Goal: Transaction & Acquisition: Purchase product/service

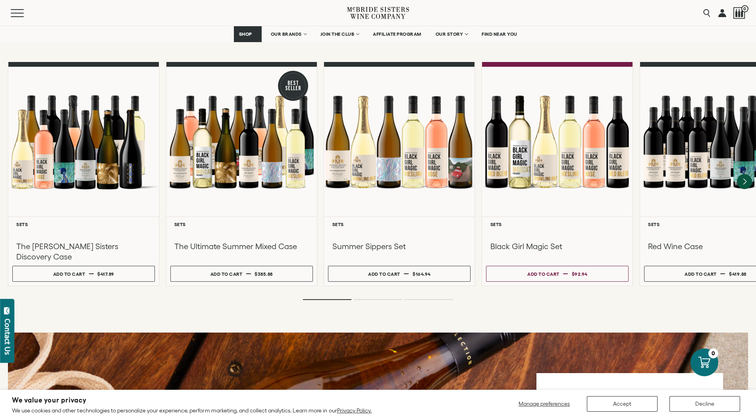
scroll to position [701, 0]
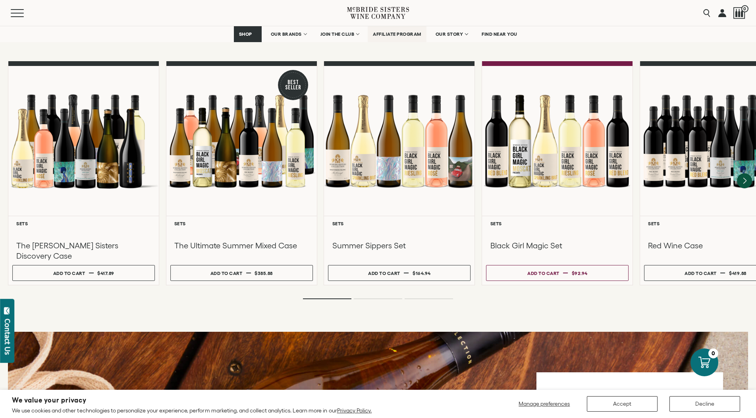
click at [401, 34] on span "AFFILIATE PROGRAM" at bounding box center [397, 34] width 48 height 6
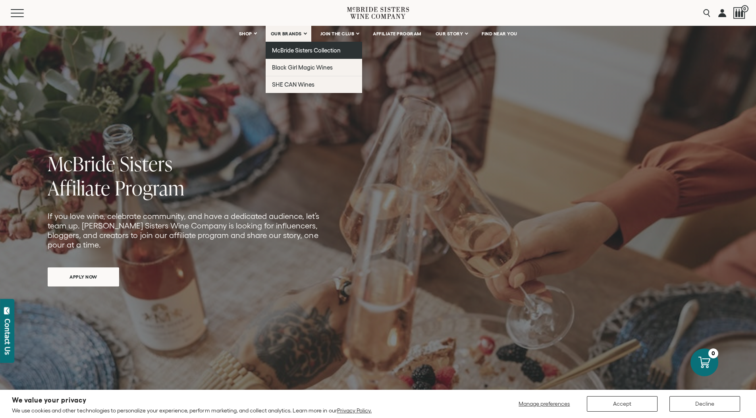
click at [290, 52] on span "McBride Sisters Collection" at bounding box center [306, 50] width 69 height 7
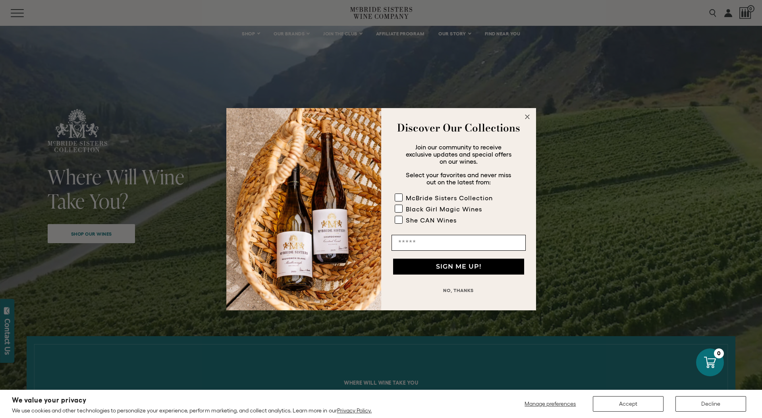
click at [526, 116] on icon "Close dialog" at bounding box center [528, 117] width 4 height 4
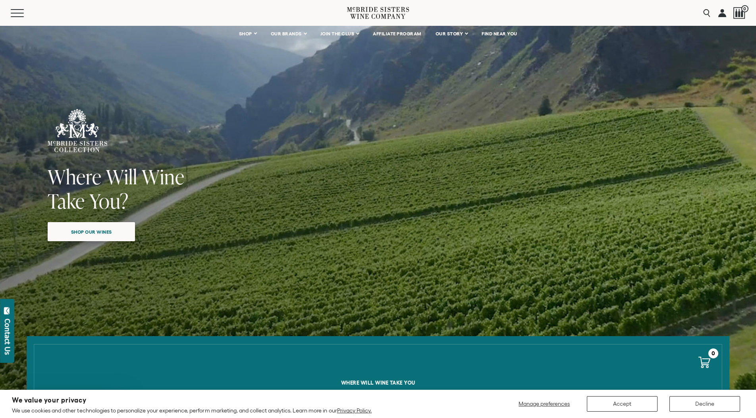
click at [98, 234] on span "Shop our wines" at bounding box center [91, 231] width 69 height 15
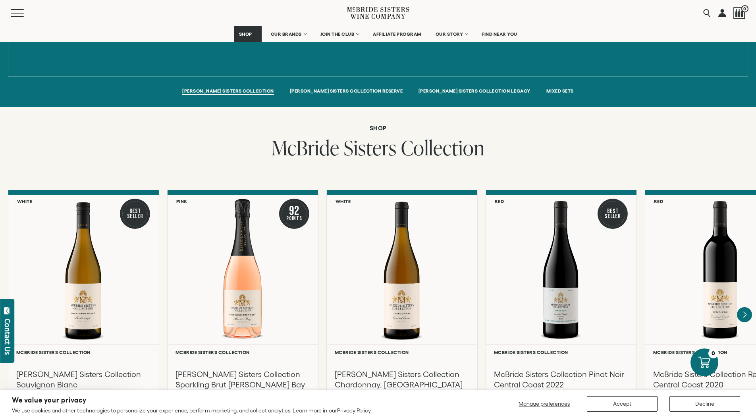
scroll to position [572, 0]
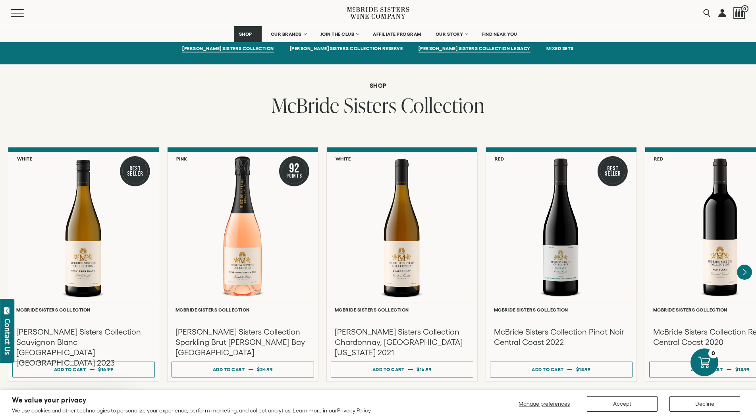
click at [425, 51] on span "MCBRIDE SISTERS COLLECTION LEGACY" at bounding box center [475, 49] width 112 height 7
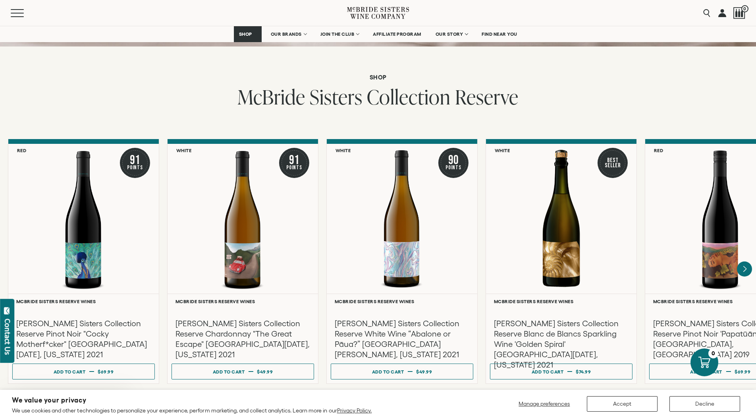
scroll to position [1248, 0]
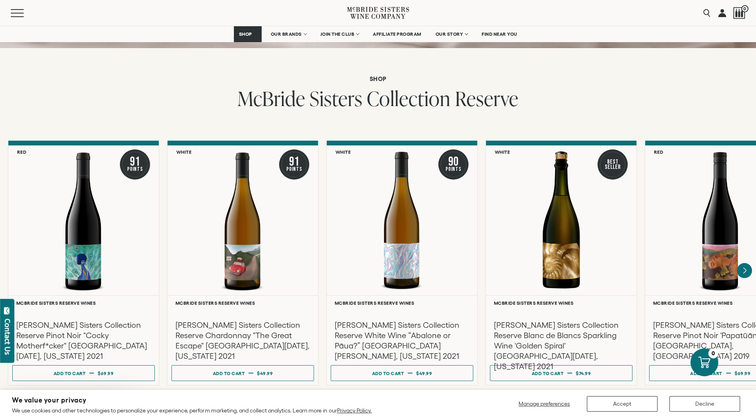
drag, startPoint x: 329, startPoint y: 11, endPoint x: 412, endPoint y: 15, distance: 83.1
click at [412, 15] on div "Menu Search 0" at bounding box center [378, 13] width 756 height 26
